Goal: Check status: Check status

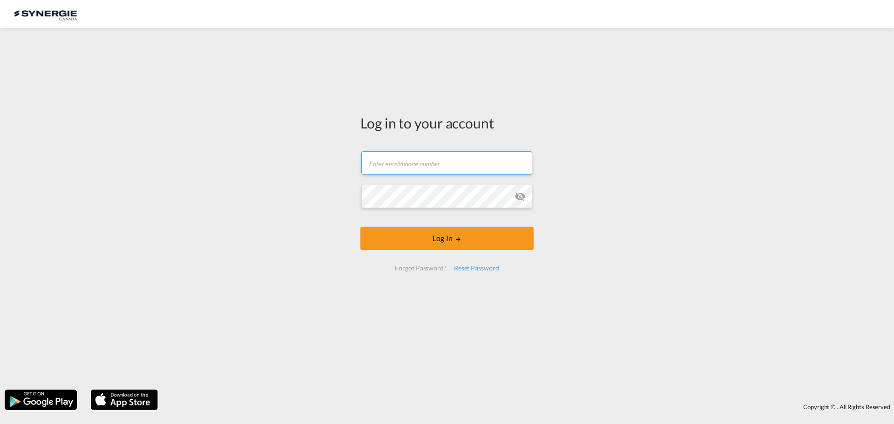
type input "ocean@gosynergie.com"
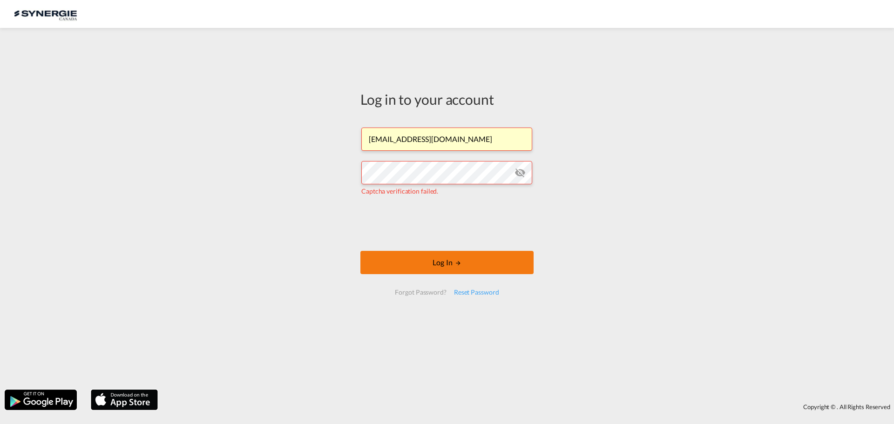
click at [441, 259] on button "Log In" at bounding box center [446, 262] width 173 height 23
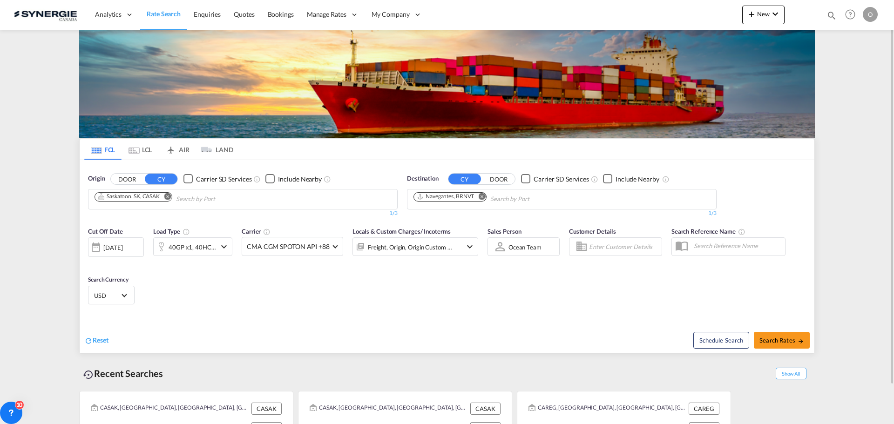
click at [832, 12] on md-icon "icon-magnify" at bounding box center [832, 15] width 10 height 10
click at [773, 14] on input at bounding box center [762, 15] width 116 height 16
paste input "SYC002779"
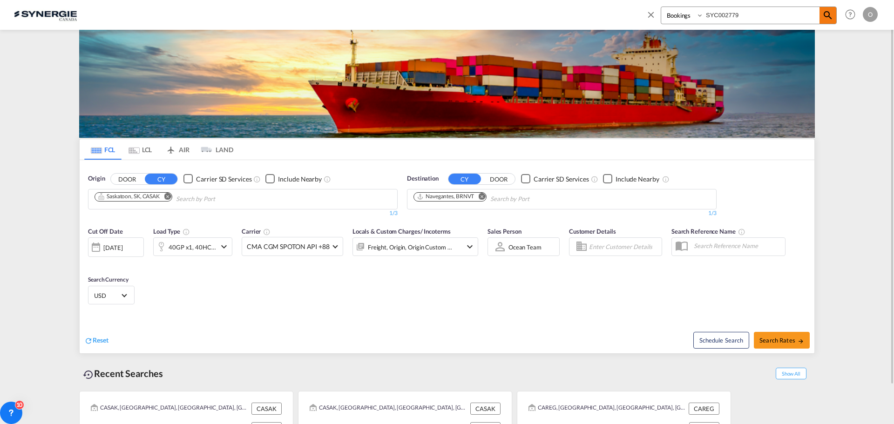
type input "SYC002779"
click at [826, 17] on md-icon "icon-magnify" at bounding box center [827, 15] width 11 height 11
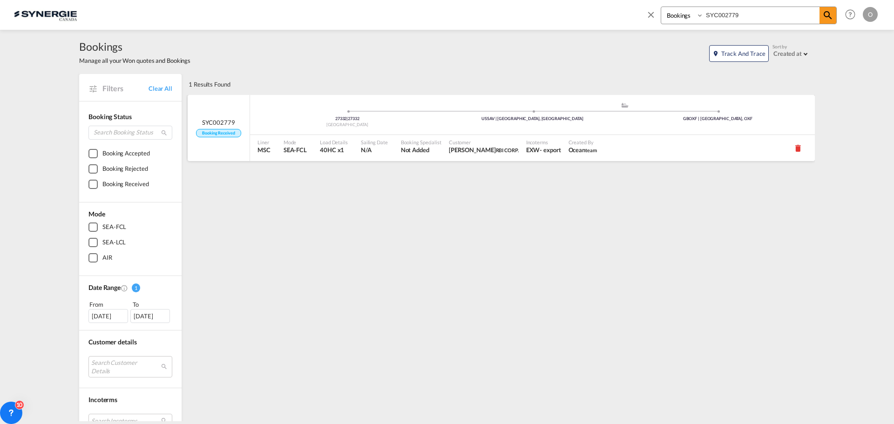
click at [512, 140] on span "Customer" at bounding box center [484, 142] width 70 height 7
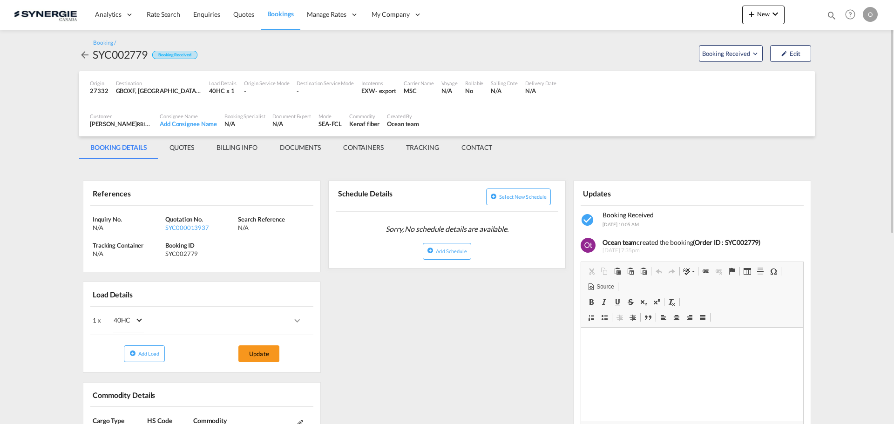
click at [182, 149] on md-tab-item "QUOTES" at bounding box center [181, 147] width 47 height 22
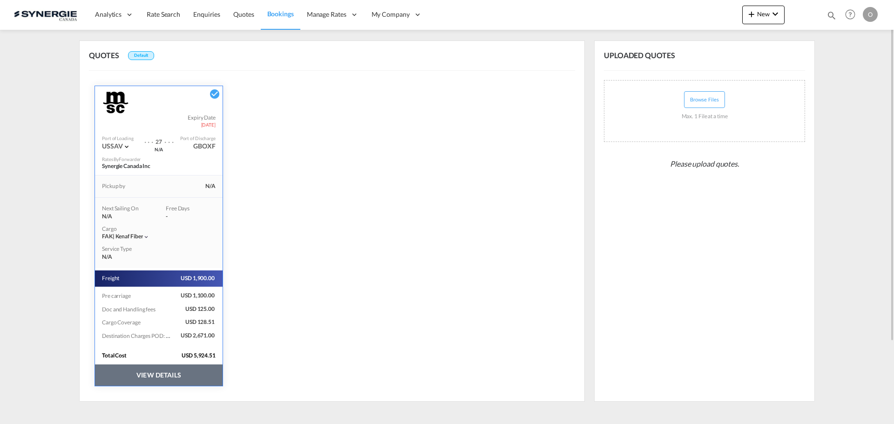
scroll to position [141, 0]
click at [151, 380] on button "VIEW DETAILS" at bounding box center [159, 374] width 128 height 21
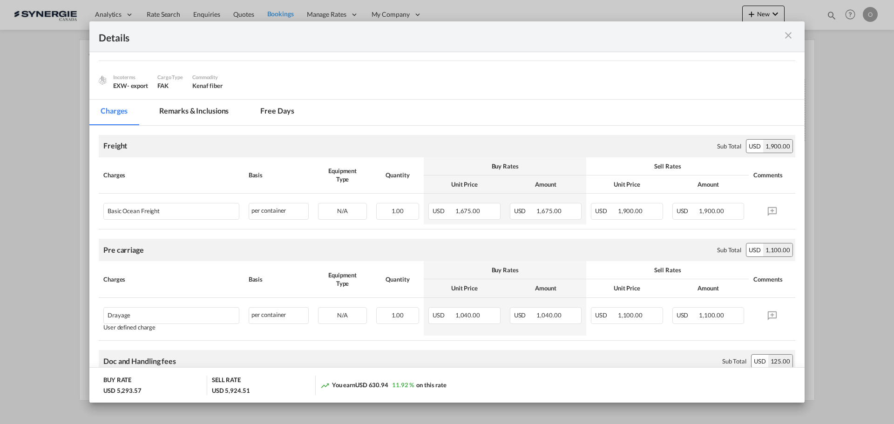
scroll to position [140, 0]
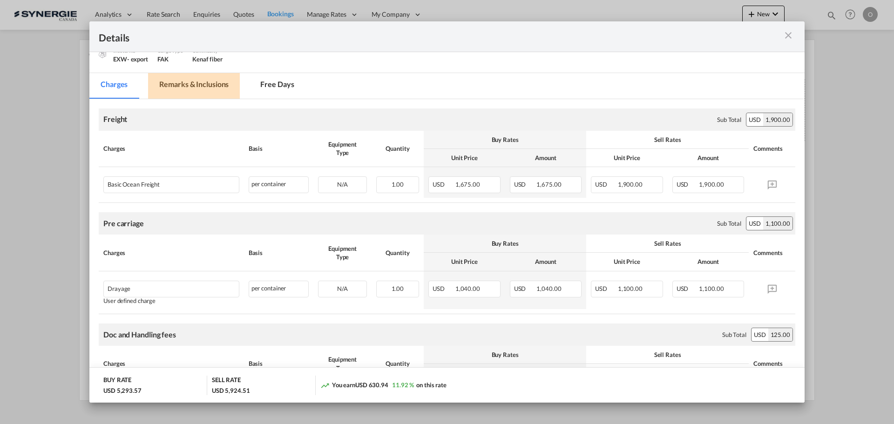
click at [203, 82] on md-tab-item "Remarks & Inclusions" at bounding box center [194, 86] width 92 height 26
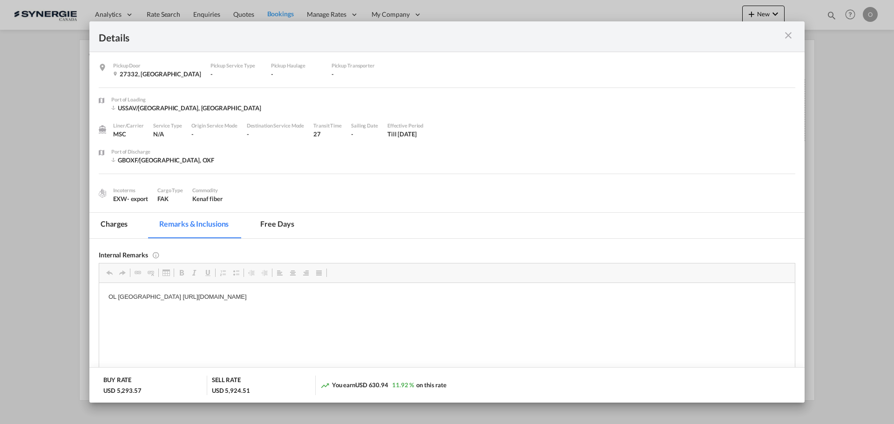
scroll to position [0, 0]
